Goal: Navigation & Orientation: Find specific page/section

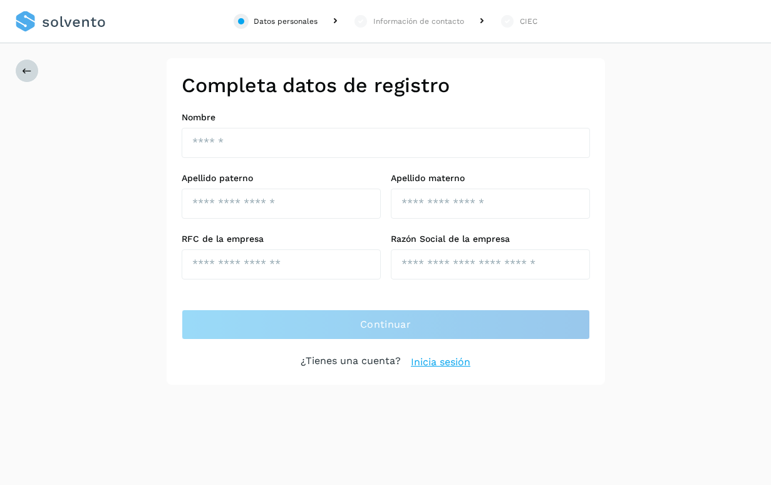
click at [31, 70] on icon at bounding box center [27, 71] width 10 height 10
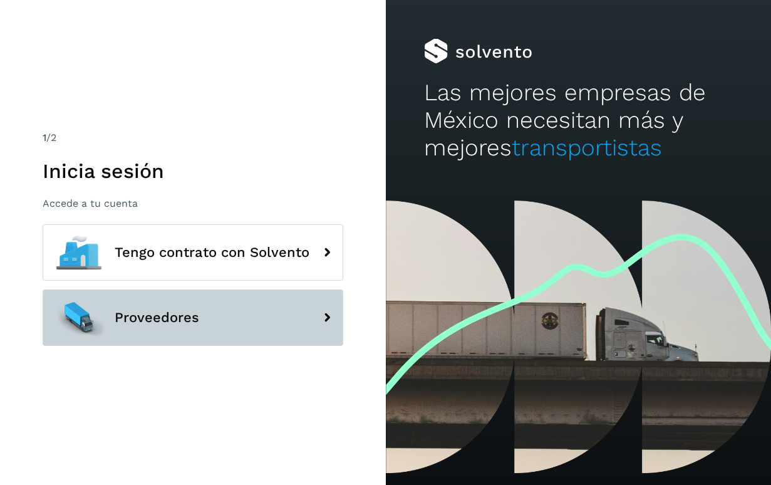
click at [179, 310] on span "Proveedores" at bounding box center [157, 317] width 85 height 15
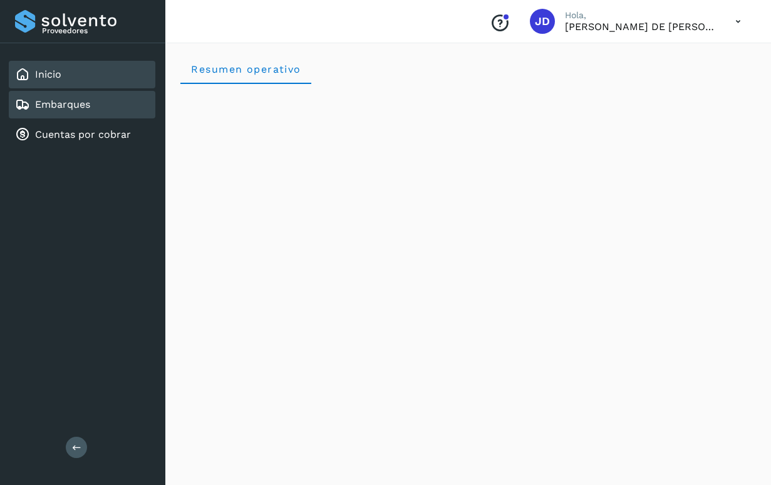
click at [113, 98] on div "Embarques" at bounding box center [82, 105] width 147 height 28
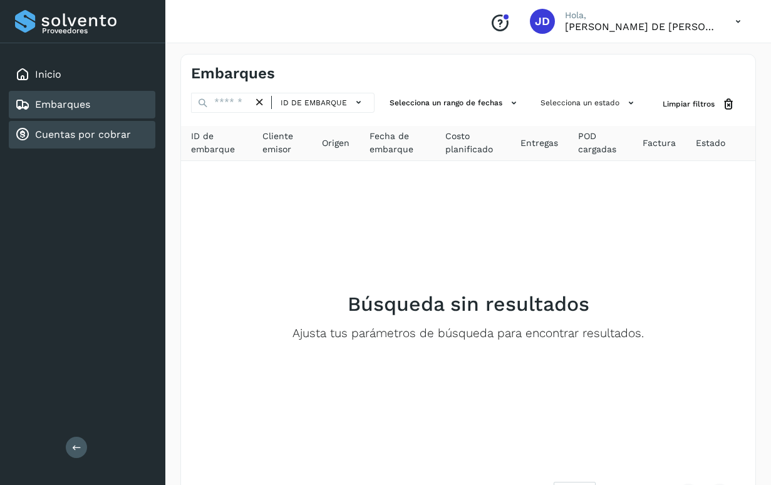
click at [98, 135] on link "Cuentas por cobrar" at bounding box center [83, 134] width 96 height 12
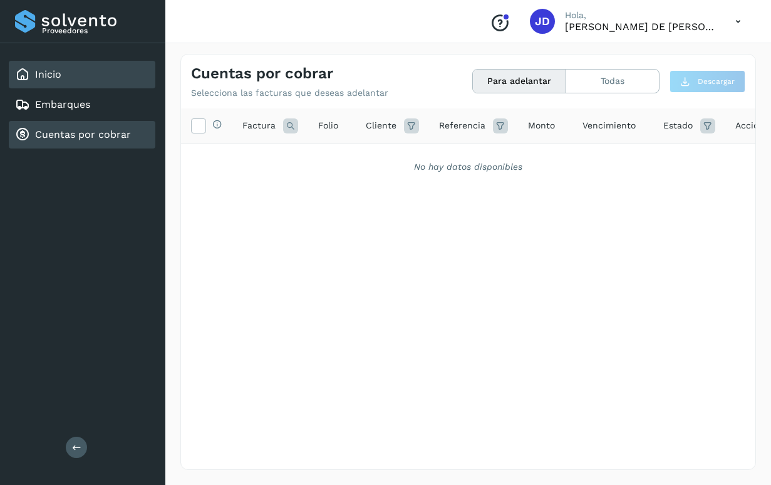
click at [96, 77] on div "Inicio" at bounding box center [82, 75] width 147 height 28
